Goal: Task Accomplishment & Management: Manage account settings

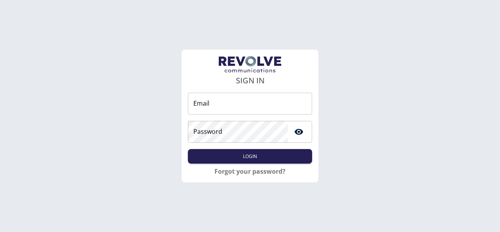
click at [211, 104] on input "Email" at bounding box center [250, 104] width 124 height 22
type input "**********"
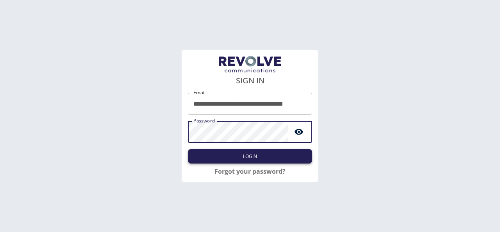
click at [243, 152] on button "Login" at bounding box center [250, 156] width 124 height 14
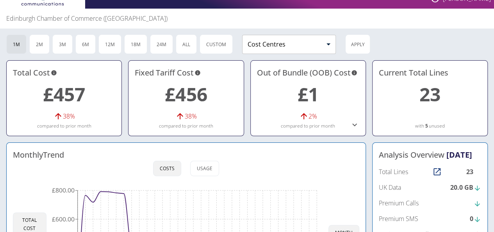
scroll to position [11, 0]
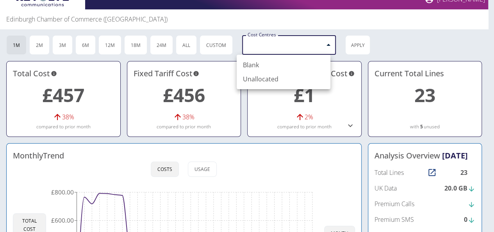
click at [322, 47] on body "[PERSON_NAME] Edinburgh Chamber of Commerce ([GEOGRAPHIC_DATA]) 1M 2M 3M 6M 12M…" at bounding box center [247, 105] width 494 height 232
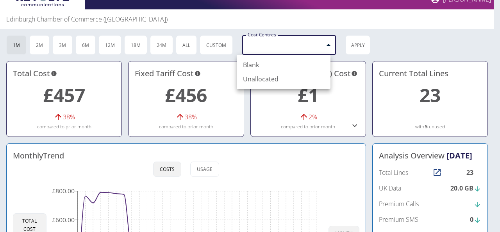
click at [322, 47] on div at bounding box center [250, 116] width 500 height 232
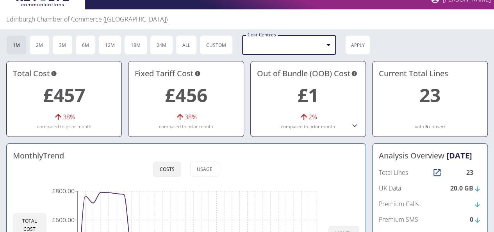
click at [398, 33] on div "Edinburgh Chamber of Commerce ([GEOGRAPHIC_DATA]) 1M 2M 3M 6M 12M 18M 24M All C…" at bounding box center [247, 180] width 494 height 342
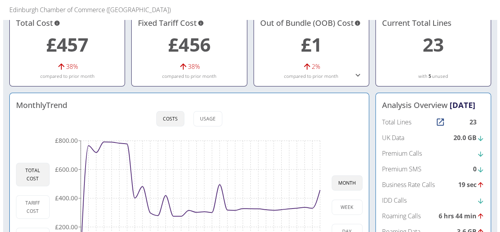
scroll to position [0, 0]
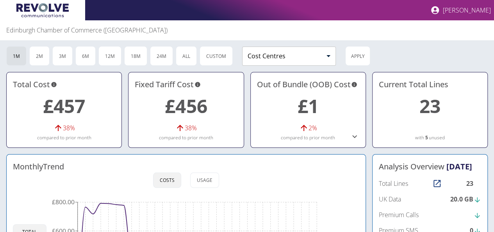
click at [473, 9] on p "[PERSON_NAME]" at bounding box center [467, 10] width 48 height 9
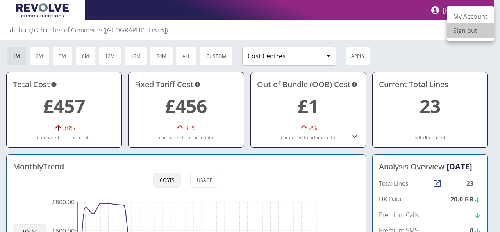
click at [465, 30] on link "Sign out" at bounding box center [470, 30] width 47 height 14
